Goal: Information Seeking & Learning: Learn about a topic

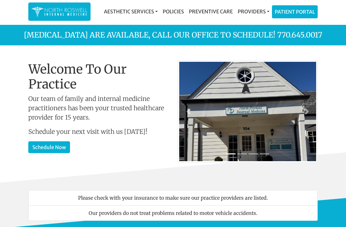
click at [187, 110] on span at bounding box center [188, 111] width 6 height 6
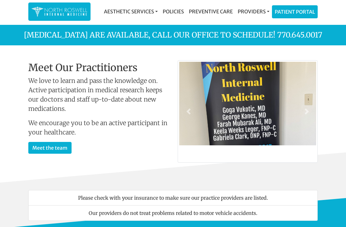
click at [34, 144] on link "Meet the team" at bounding box center [49, 148] width 43 height 12
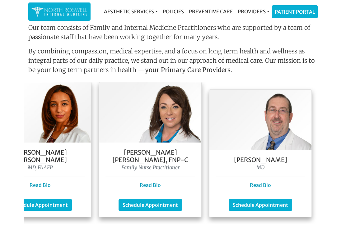
scroll to position [0, 261]
click at [235, 156] on h5 "[PERSON_NAME]" at bounding box center [259, 159] width 89 height 7
click at [247, 181] on p "Read Bio" at bounding box center [259, 184] width 89 height 7
click at [255, 182] on link "Read Bio" at bounding box center [260, 185] width 21 height 6
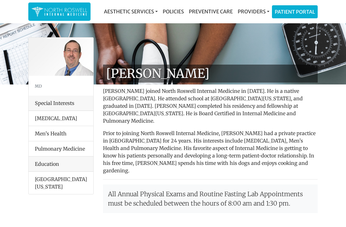
scroll to position [2, 0]
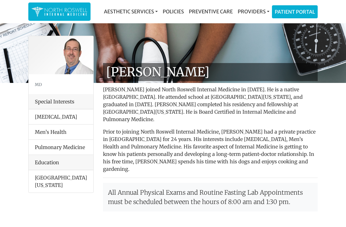
click at [63, 134] on li "Men’s Health" at bounding box center [61, 132] width 65 height 16
click at [58, 132] on li "Men’s Health" at bounding box center [61, 132] width 65 height 16
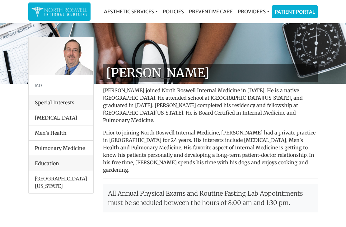
scroll to position [0, 0]
